Goal: Task Accomplishment & Management: Manage account settings

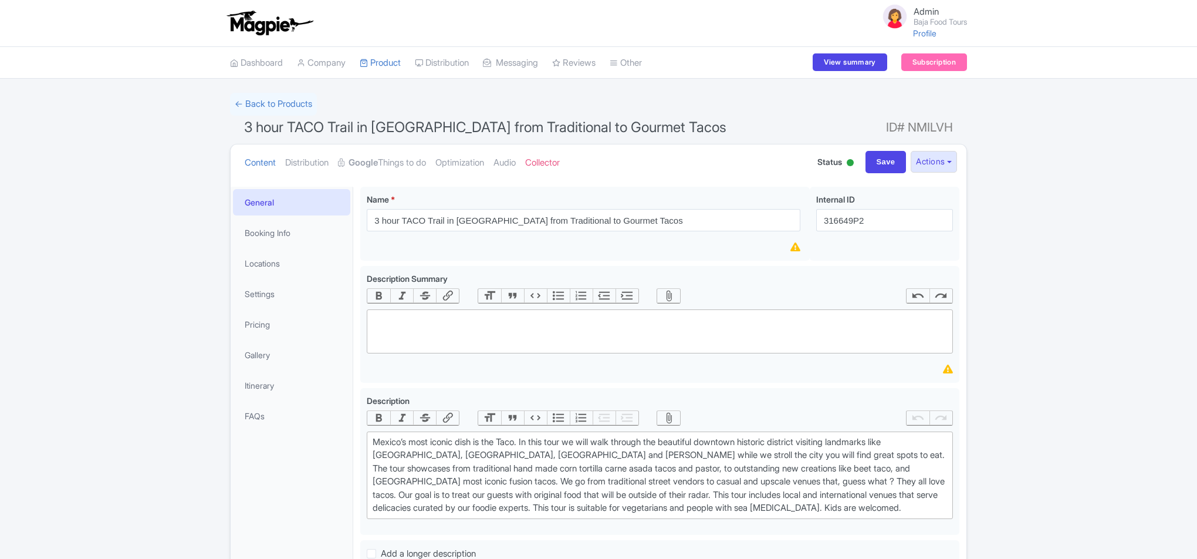
click at [474, 163] on link "Optimization" at bounding box center [460, 162] width 49 height 37
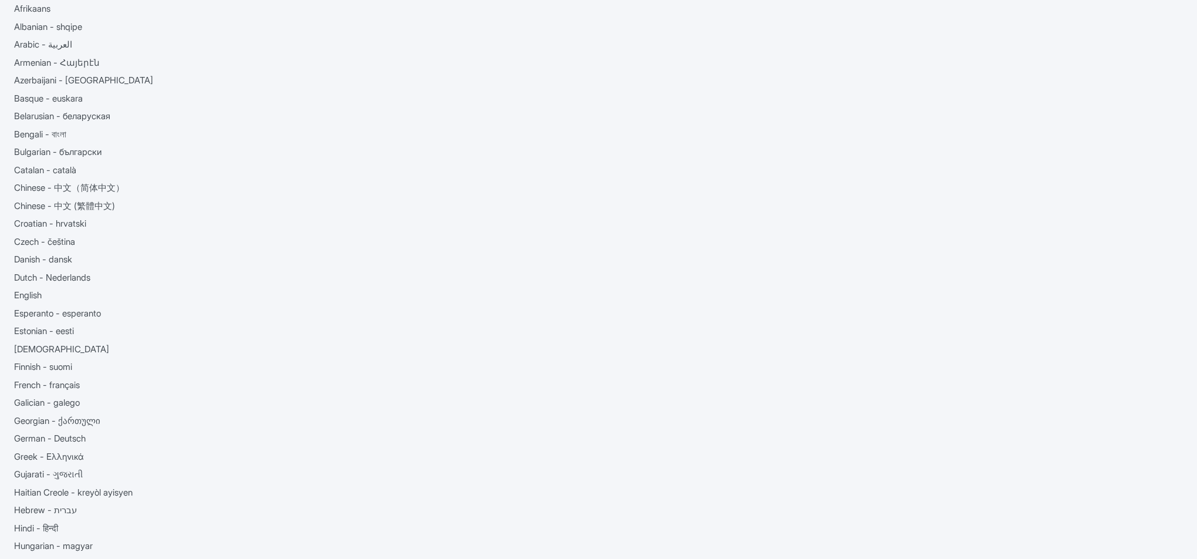
scroll to position [63, 0]
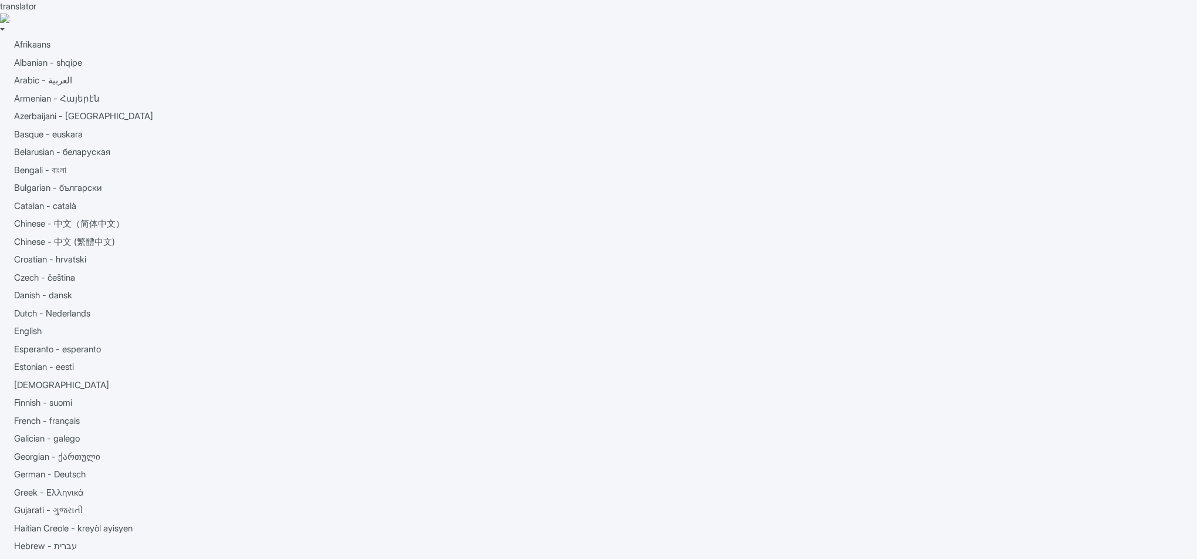
scroll to position [63, 0]
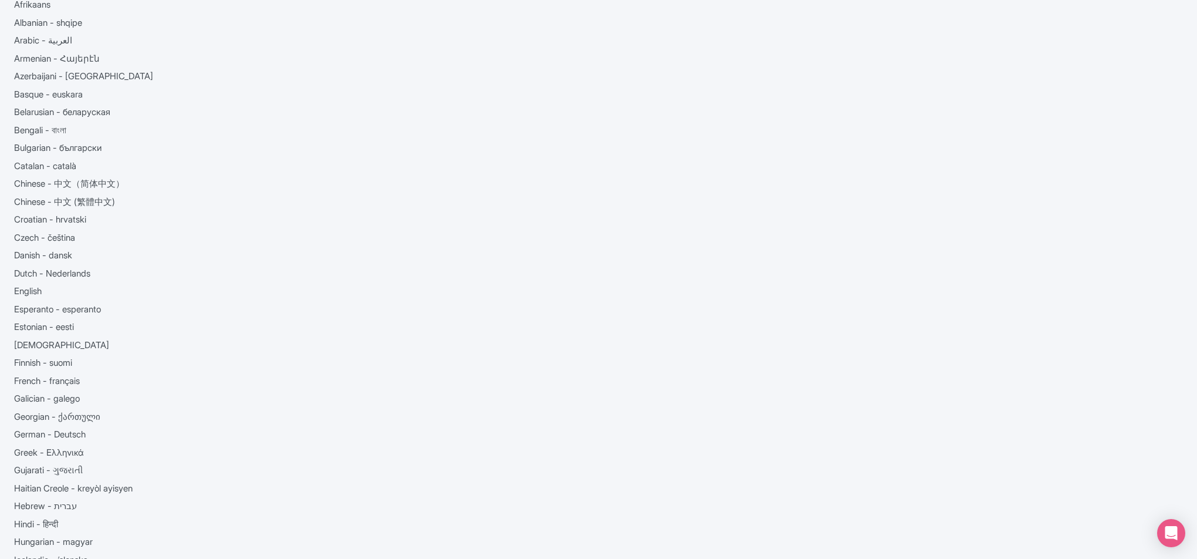
scroll to position [42, 0]
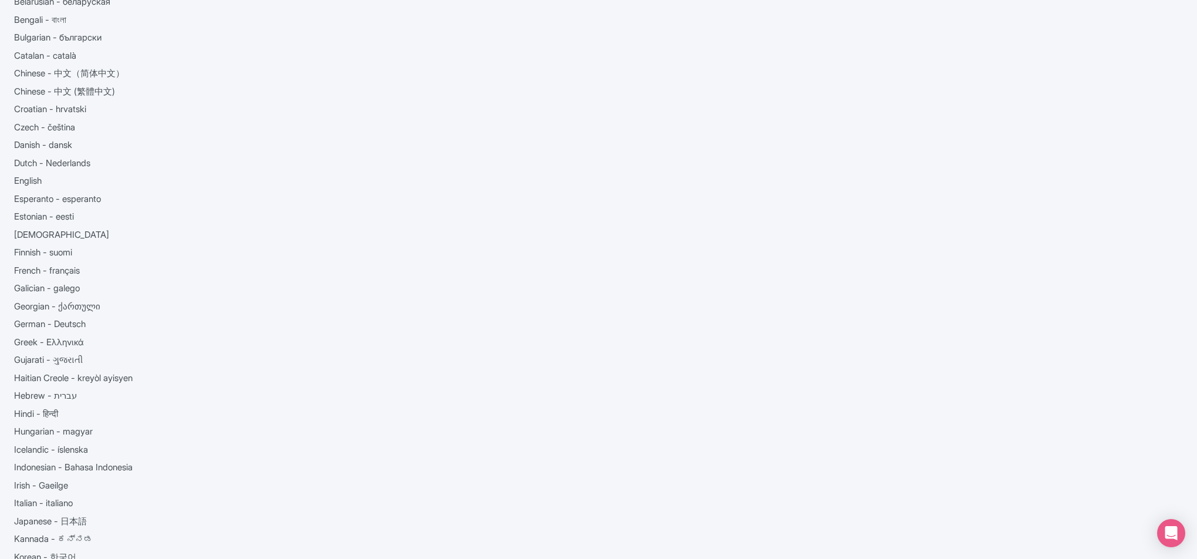
scroll to position [154, 0]
